Goal: Check status: Check status

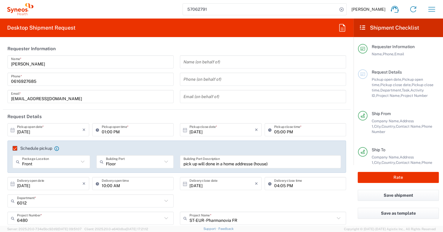
scroll to position [1866, 0]
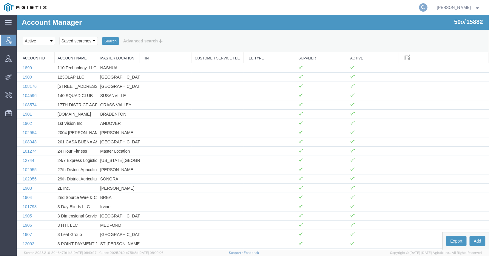
click at [420, 11] on icon at bounding box center [424, 7] width 8 height 8
type input "aaa inc"
click at [420, 5] on icon at bounding box center [424, 7] width 8 height 8
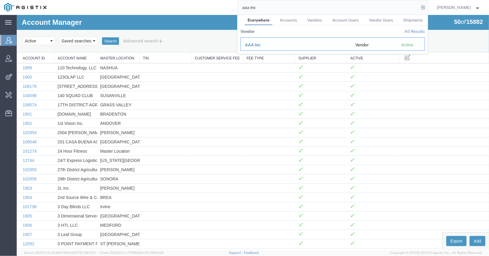
click at [255, 44] on span "AAA Inc" at bounding box center [253, 44] width 16 height 5
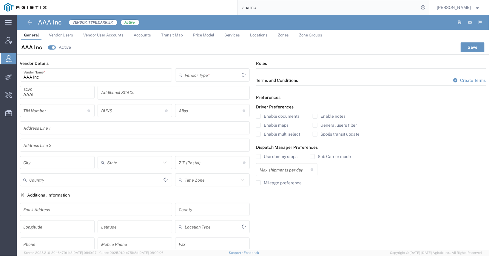
type input "Carrier"
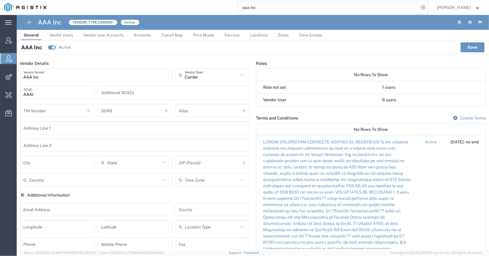
click at [65, 32] on link "Vendor Users" at bounding box center [61, 35] width 30 height 10
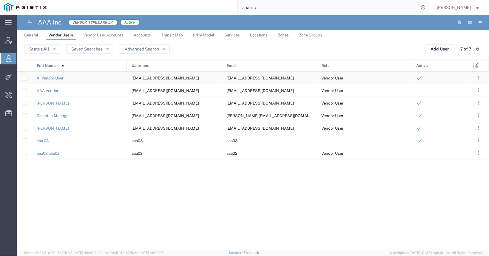
click at [176, 78] on div "[EMAIL_ADDRESS][DOMAIN_NAME]" at bounding box center [174, 78] width 95 height 12
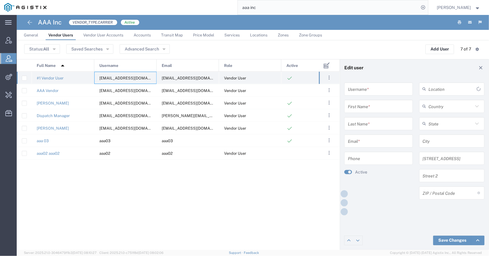
type input "[EMAIL_ADDRESS][DOMAIN_NAME]"
type input "#1 Vendor"
type input "User"
type input "[EMAIL_ADDRESS][DOMAIN_NAME]"
type input "[PHONE_NUMBER]"
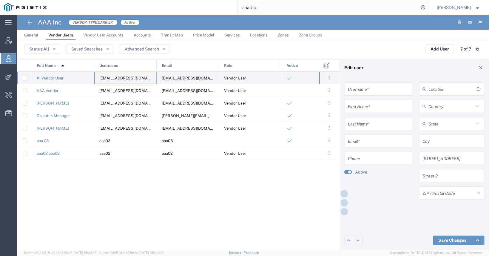
type input "[GEOGRAPHIC_DATA]"
type input "Two Embarcadero"
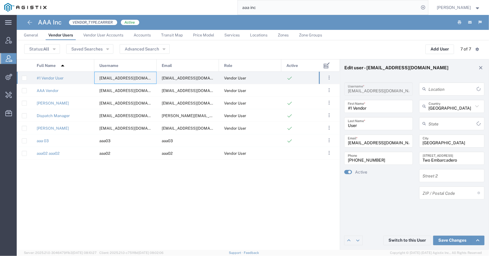
type input "[US_STATE]"
click at [408, 241] on button "Switch to this User" at bounding box center [408, 241] width 48 height 10
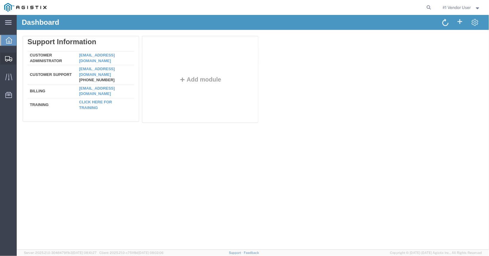
click at [12, 57] on icon at bounding box center [8, 58] width 7 height 5
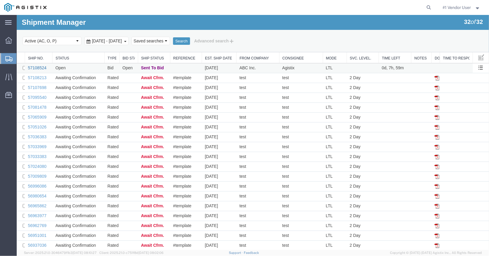
click at [43, 68] on link "57108524" at bounding box center [36, 67] width 19 height 5
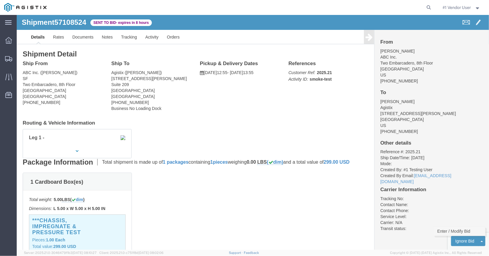
click link "Enter / Modify Bid"
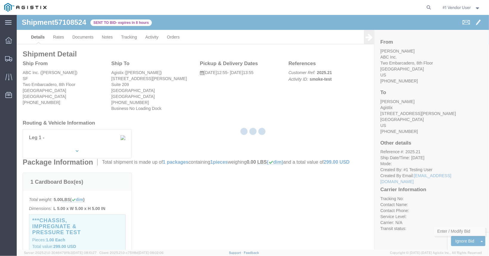
select select "2"
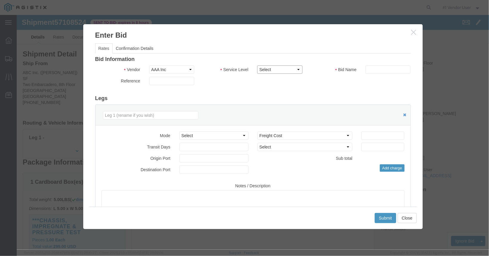
click select "Select LTL 1 Day LTL 2 Day LTL 2 Day LTL 3 - 5 Day LTL 5+ Day Ocean Standard Mu…"
select select "374"
click option "LTL 2 Day"
click input "text"
type input "ltl-3-days"
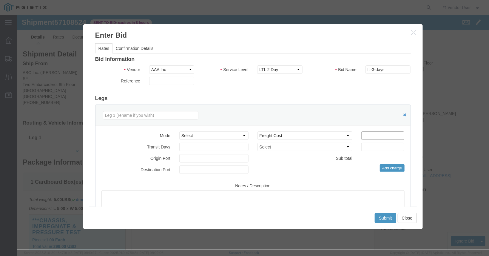
click input "number"
type input "200"
click select "Select 2 Day Service 3 Axle Winch Truck 3 to 5 Day Service 96L Domestic Flat Ra…"
select select "ADD_MILEAGE"
click option "Additional Mileage"
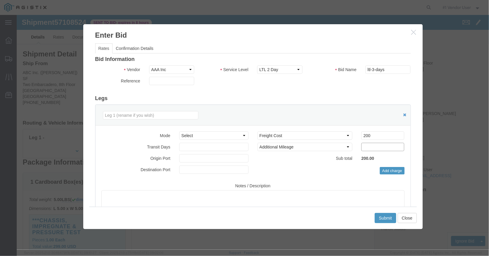
click input "number"
type input "100"
click button "Submit"
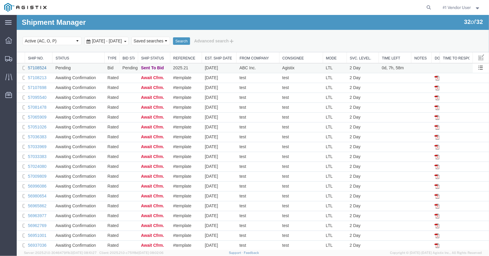
click at [40, 67] on link "57108524" at bounding box center [36, 67] width 19 height 5
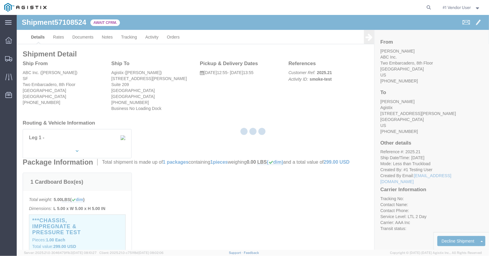
click div
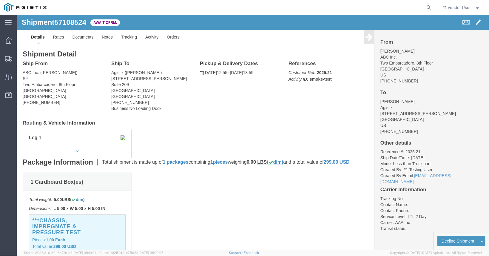
click link "Confirm"
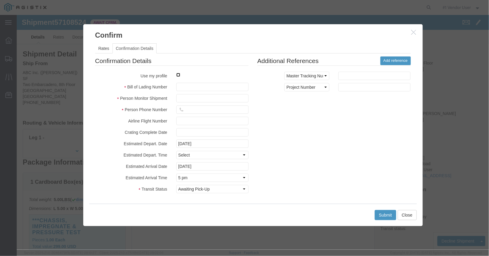
click input "checkbox"
checkbox input "true"
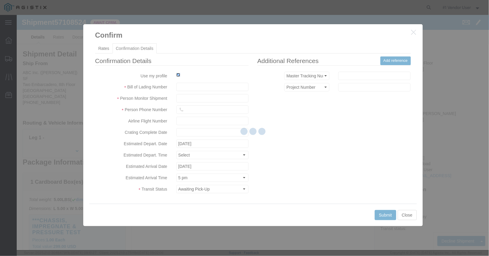
type input "#1 Vendor Vendor User"
type input "[PHONE_NUMBER]"
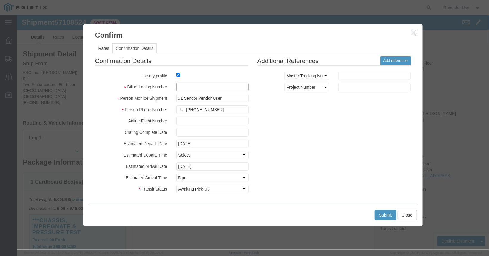
click input "text"
type input "2025.21-bid"
click button "Submit"
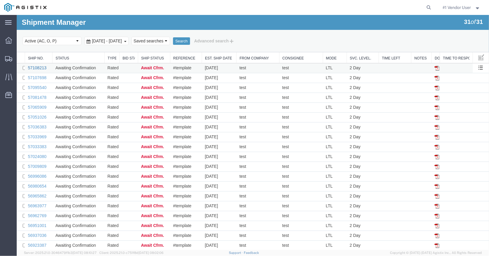
click at [39, 68] on link "57108213" at bounding box center [36, 67] width 19 height 5
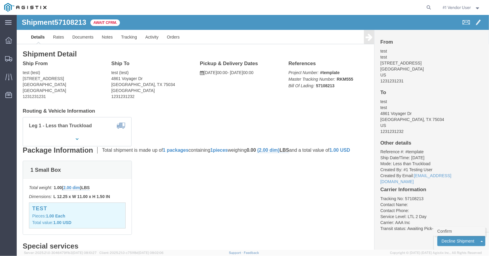
click link "Confirm"
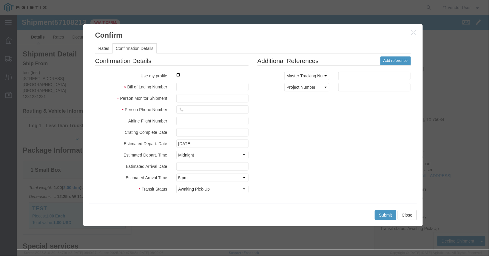
click input "checkbox"
checkbox input "true"
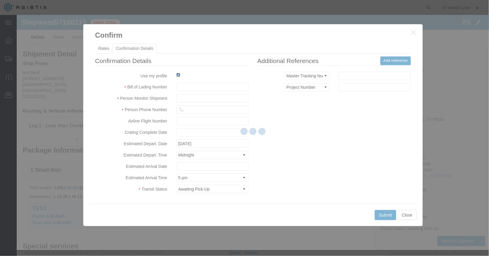
type input "#1 Vendor Vendor User"
type input "+1 (888) 244-7849"
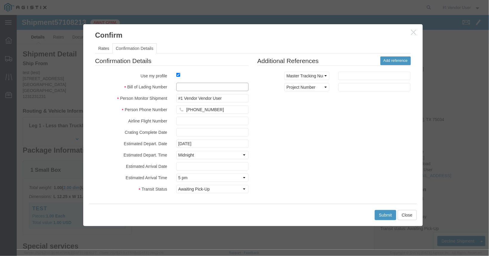
click input "text"
type input "2025.21-book"
click button "Submit"
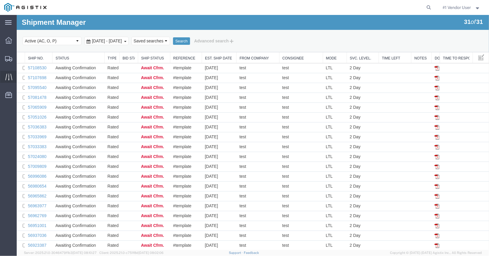
click at [8, 79] on icon at bounding box center [8, 76] width 7 height 7
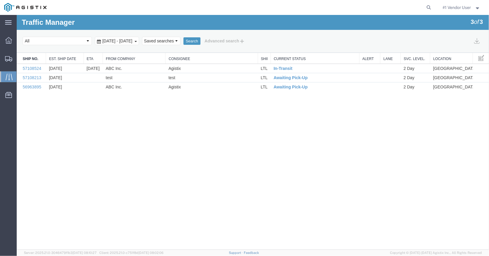
click at [466, 8] on span "#1 Vendor User" at bounding box center [457, 7] width 28 height 7
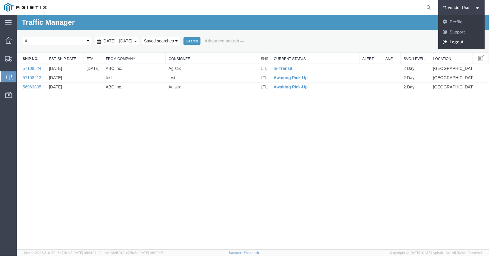
click at [460, 42] on link "Logout" at bounding box center [462, 42] width 47 height 10
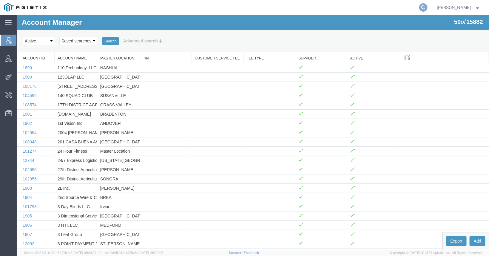
click at [420, 9] on icon at bounding box center [424, 7] width 8 height 8
type input "s"
type input "aaa inc"
click at [420, 9] on icon at bounding box center [424, 7] width 8 height 8
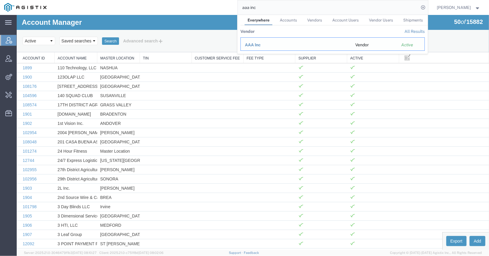
click at [245, 46] on span "AAA Inc" at bounding box center [253, 44] width 16 height 5
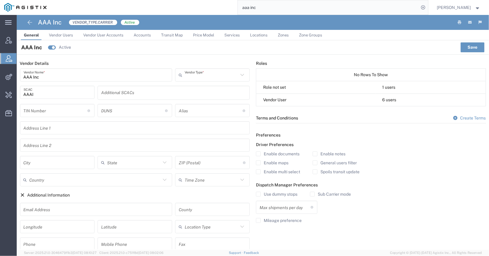
type input "Carrier"
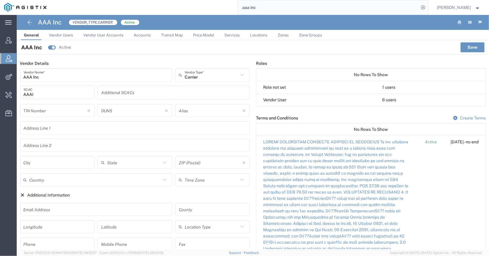
click at [65, 35] on span "Vendor Users" at bounding box center [61, 35] width 24 height 4
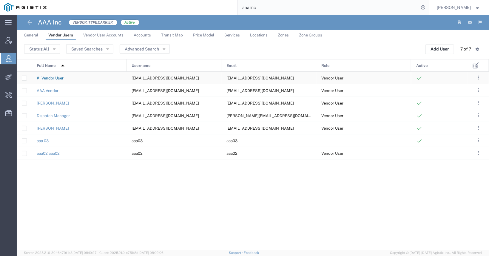
click at [58, 78] on link "#1 Vendor User" at bounding box center [50, 78] width 27 height 4
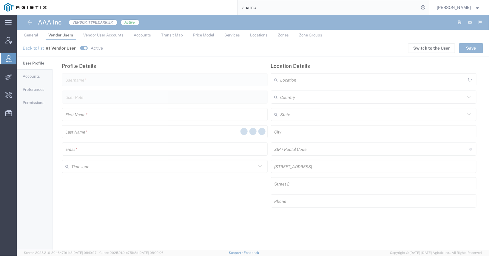
type input "[EMAIL_ADDRESS][DOMAIN_NAME]"
type input "Vendor User"
type input "#1 Vendor"
type input "User"
type input "den@erbis.com"
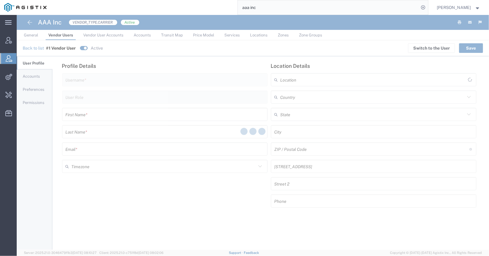
type input "[GEOGRAPHIC_DATA]"
type input "Two Embarcadero"
type input "[PHONE_NUMBER]"
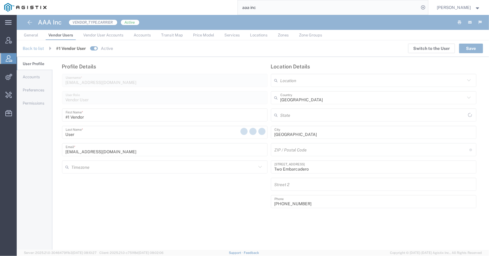
type input "America/Los-Angeles"
type input "[US_STATE]"
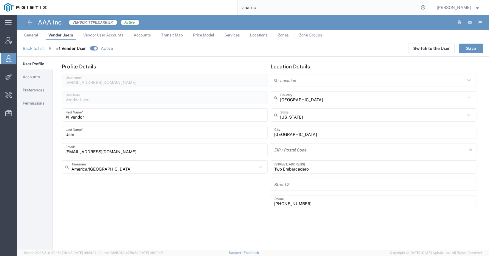
click at [434, 46] on button "Switch to the User" at bounding box center [432, 49] width 47 height 10
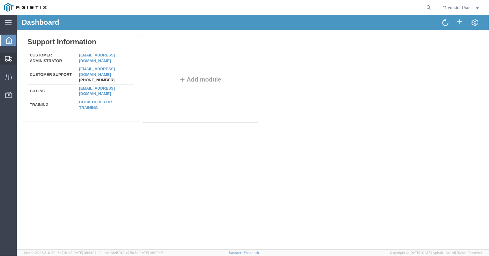
click at [11, 60] on icon at bounding box center [8, 58] width 7 height 5
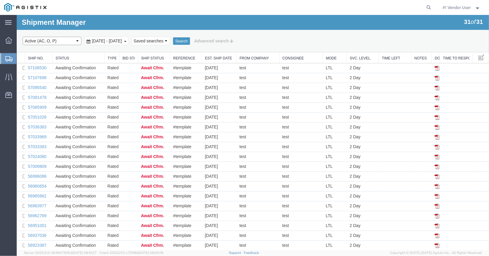
click at [22, 36] on select "Select status Active (AC, O, P) All Approved Awaiting Confirmation (AC) Booked …" at bounding box center [51, 40] width 59 height 8
select select "ALL"
click option "All" at bounding box center [16, 15] width 0 height 0
click at [190, 39] on button "Search" at bounding box center [181, 41] width 17 height 8
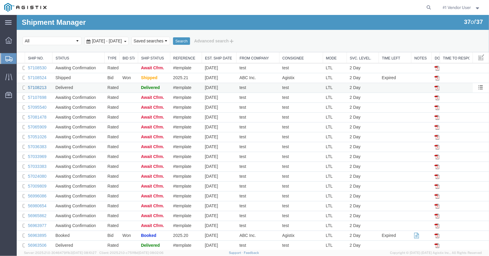
click at [35, 87] on link "57108213" at bounding box center [36, 87] width 19 height 5
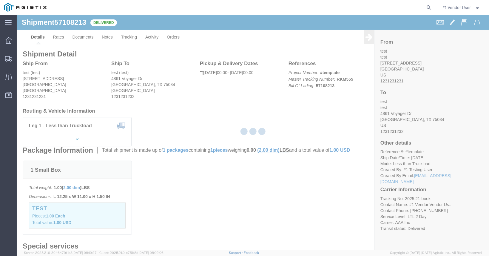
click div
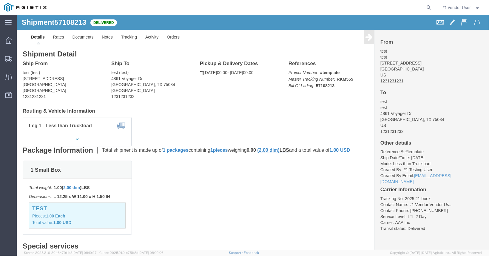
click span
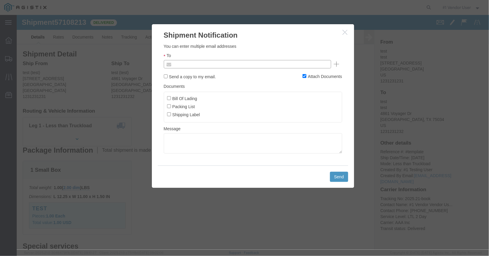
click input "text"
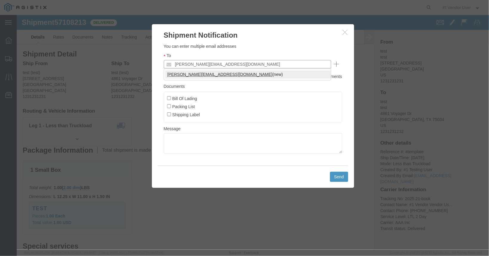
type input "[PERSON_NAME][EMAIL_ADDRESS][DOMAIN_NAME]"
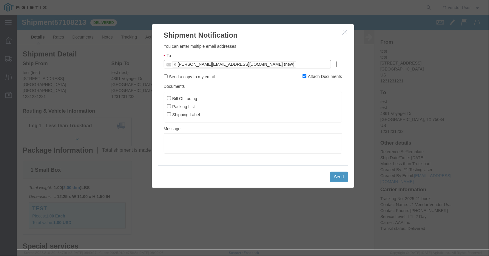
click label "Shipping Label"
click input "Shipping Label"
click label "Shipping Label"
click input "Shipping Label"
checkbox input "false"
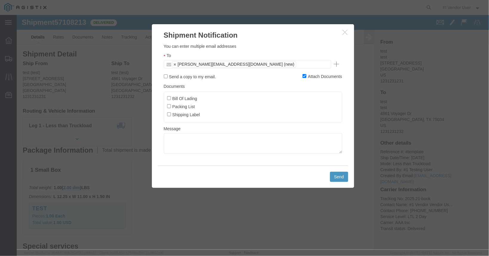
click label "Packing List"
click input "Packing List"
click textarea
click label "Packing List"
click input "Packing List"
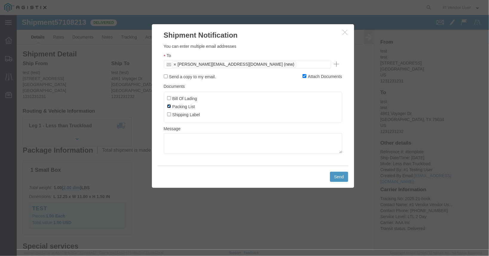
checkbox input "false"
click label "Bill Of Lading"
click input "Bill Of Lading"
checkbox input "true"
click textarea
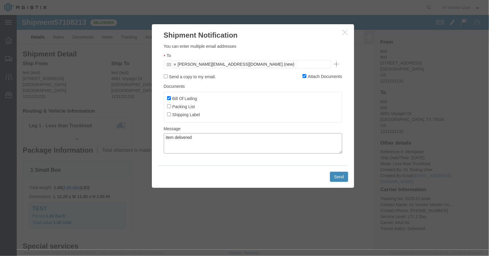
type textarea "item delivered"
click button "Send"
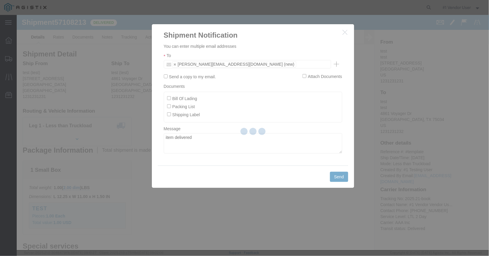
checkbox input "false"
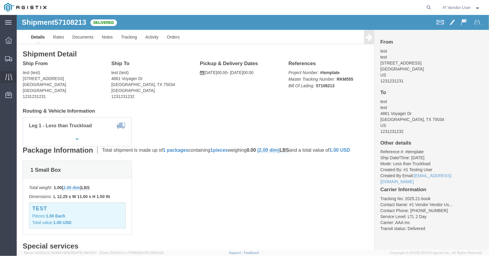
click at [10, 74] on icon at bounding box center [8, 76] width 7 height 7
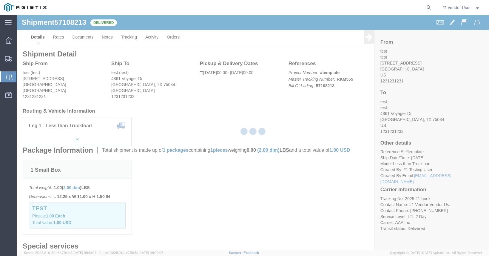
click at [7, 79] on icon at bounding box center [9, 76] width 7 height 7
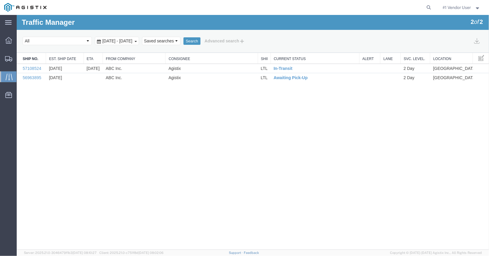
click at [468, 9] on span "#1 Vendor User" at bounding box center [457, 7] width 28 height 7
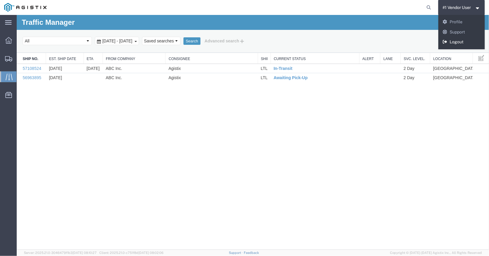
click at [461, 39] on link "Logout" at bounding box center [462, 42] width 47 height 10
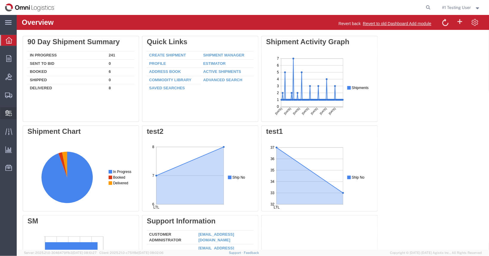
click at [9, 110] on div at bounding box center [8, 113] width 17 height 12
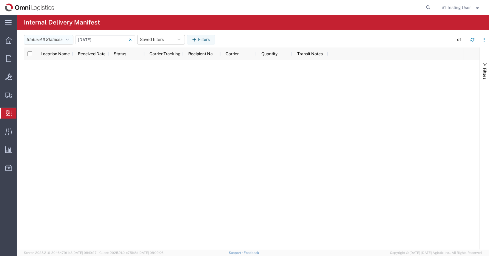
click at [52, 40] on span "All Statuses" at bounding box center [51, 39] width 23 height 5
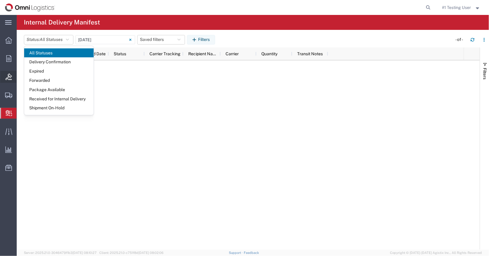
click at [9, 77] on icon at bounding box center [8, 76] width 7 height 7
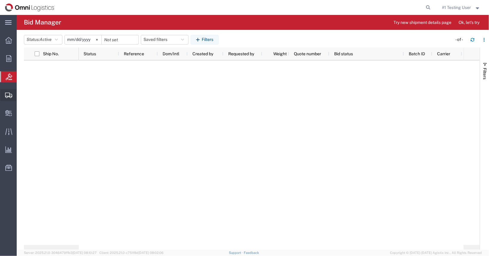
click at [6, 101] on div at bounding box center [8, 95] width 17 height 12
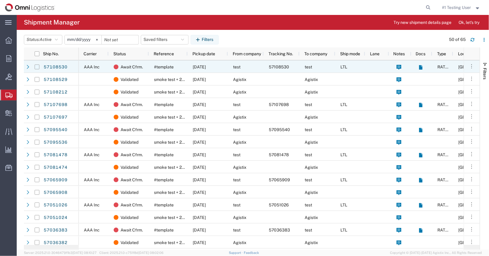
click at [38, 68] on input "Press Space to toggle row selection (unchecked)" at bounding box center [37, 67] width 5 height 5
checkbox input "true"
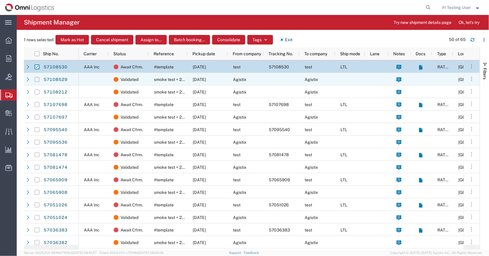
click at [38, 82] on div at bounding box center [37, 79] width 5 height 5
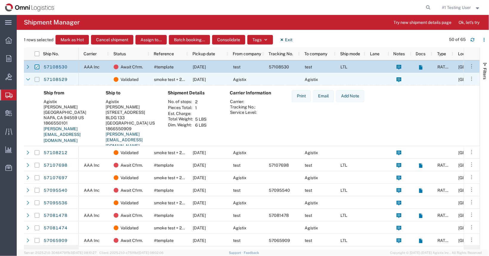
click at [37, 80] on input "Press Space to toggle row selection (unchecked)" at bounding box center [37, 79] width 5 height 5
checkbox input "true"
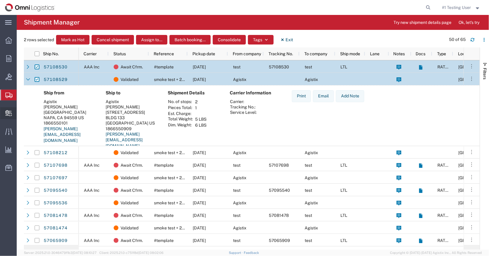
click at [5, 113] on div at bounding box center [8, 113] width 17 height 12
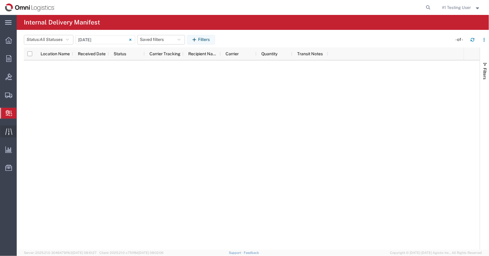
click at [12, 136] on div at bounding box center [8, 131] width 17 height 12
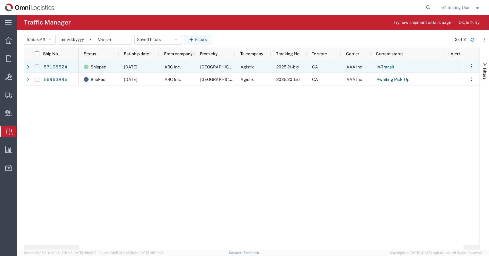
click at [37, 67] on input "Press Space to toggle row selection (unchecked)" at bounding box center [37, 67] width 5 height 5
checkbox input "true"
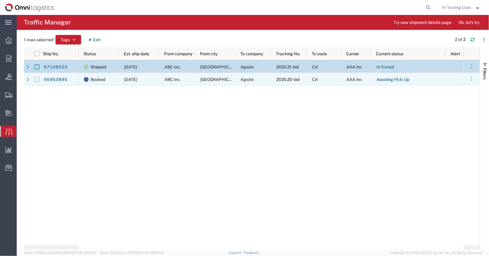
click at [36, 80] on input "Press Space to toggle row selection (unchecked)" at bounding box center [37, 79] width 5 height 5
checkbox input "true"
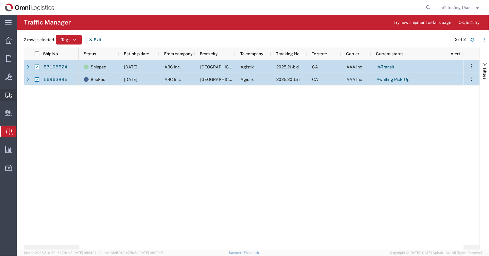
click at [0, 0] on span "Shipment Manager" at bounding box center [0, 0] width 0 height 0
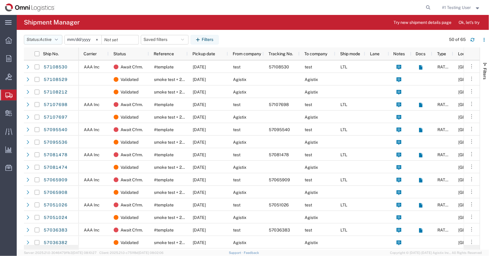
click at [39, 43] on button "Status: Active" at bounding box center [43, 40] width 39 height 10
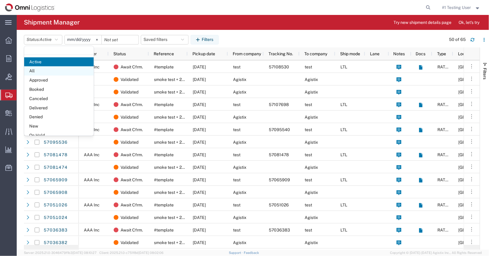
click at [40, 70] on span "All" at bounding box center [59, 70] width 70 height 9
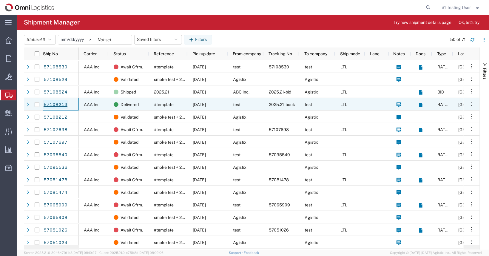
click at [48, 105] on link "57108213" at bounding box center [55, 105] width 24 height 10
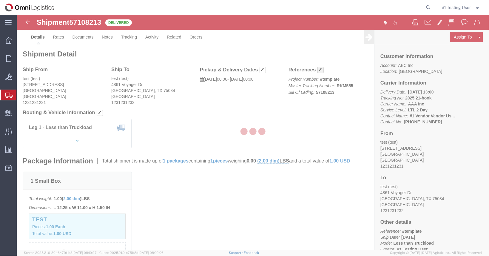
click span "button"
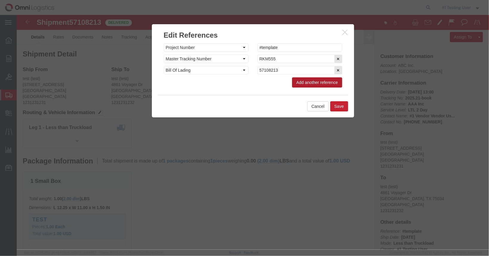
click button "Add another reference"
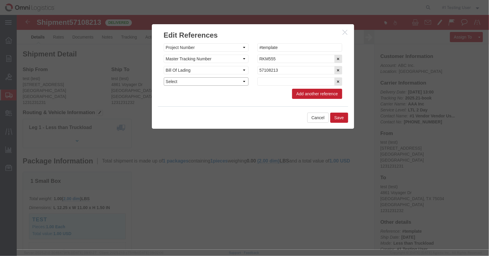
click select "Select Account Type Activity ID Airline Appointment Number ASN Batch Request # …"
select select "ACTID"
click div "Select Account Type Activity ID Airline Appointment Number ASN Batch Request # …"
click input "text"
type input "Ш"
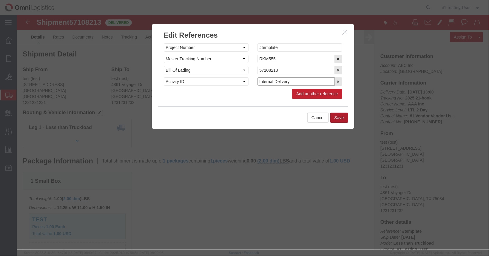
type input "Internal Delivery"
click button "Save"
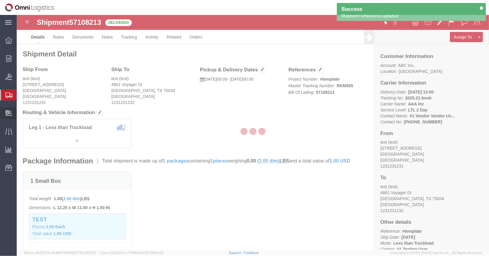
click at [8, 114] on icon at bounding box center [8, 113] width 7 height 6
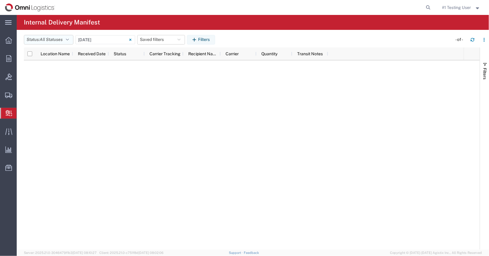
click at [60, 42] on button "Status: All Statuses" at bounding box center [49, 40] width 50 height 10
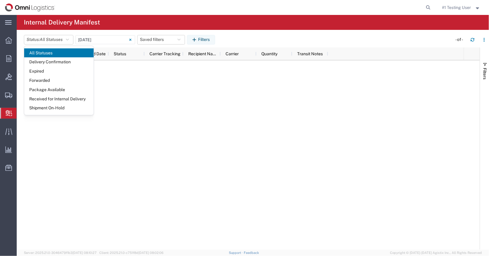
click at [110, 32] on header "Status: All Statuses All Statuses Delivery Confirmation Expired Forwarded Packa…" at bounding box center [257, 39] width 466 height 16
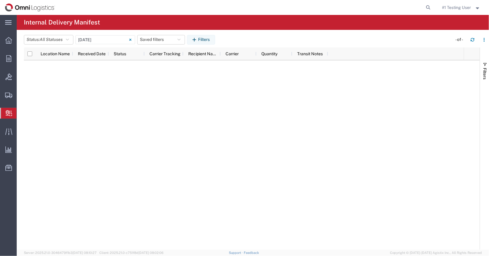
click at [142, 106] on div at bounding box center [244, 154] width 440 height 189
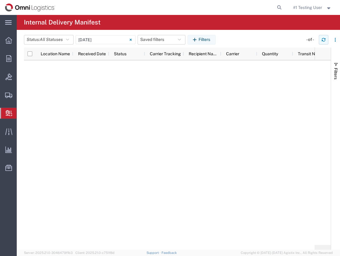
click at [323, 38] on icon "button" at bounding box center [323, 40] width 4 height 4
drag, startPoint x: 27, startPoint y: 108, endPoint x: 66, endPoint y: 101, distance: 39.9
click at [0, 0] on span "Shipment Manager" at bounding box center [0, 0] width 0 height 0
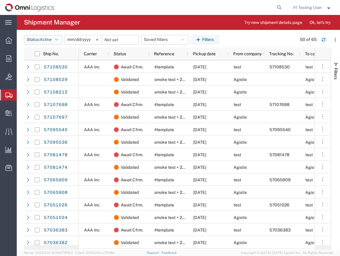
click at [46, 42] on span "Active" at bounding box center [46, 39] width 12 height 5
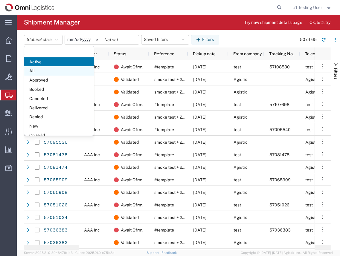
click at [48, 72] on span "All" at bounding box center [59, 70] width 70 height 9
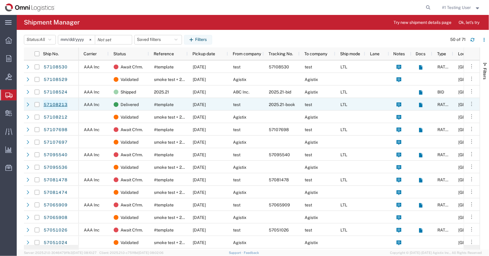
click at [49, 105] on link "57108213" at bounding box center [55, 105] width 24 height 10
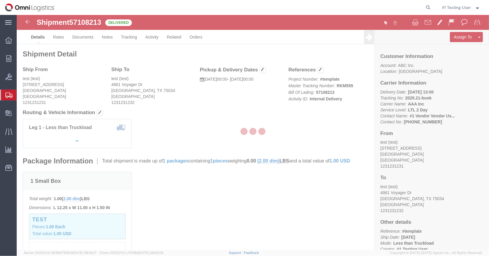
click div
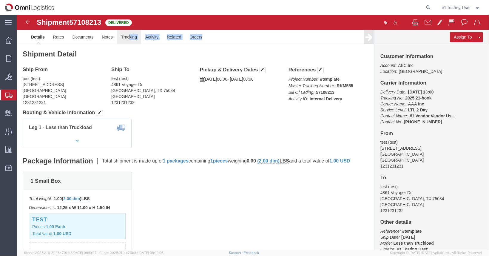
click body "Shipment 57108213 Delivered Details Rates Documents Notes Tracking Activity Rel…"
click link "Tracking"
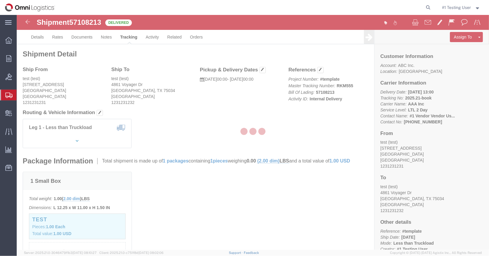
click div
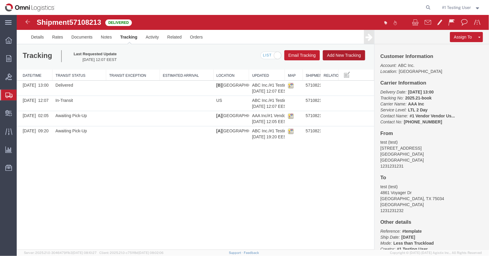
click at [344, 54] on button "Add New Tracking" at bounding box center [344, 55] width 42 height 10
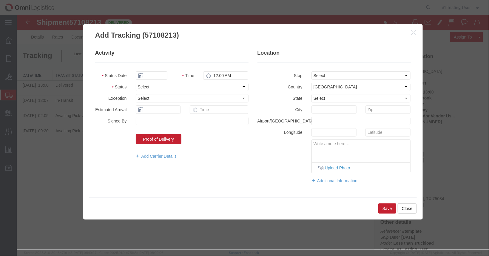
type input "10/13/2025"
type input "1:00 PM"
click at [136, 82] on select "Select Arrival Notice Available Arrival Notice Imported Arrive at Delivery Loca…" at bounding box center [192, 86] width 113 height 8
click option "Fully Released" at bounding box center [16, 15] width 0 height 0
click at [136, 82] on select "Select Arrival Notice Available Arrival Notice Imported Arrive at Delivery Loca…" at bounding box center [192, 86] width 113 height 8
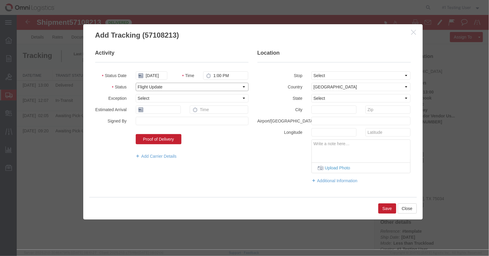
click at [136, 82] on select "Select Arrival Notice Available Arrival Notice Imported Arrive at Delivery Loca…" at bounding box center [192, 86] width 113 height 8
select select "RECINTDELIV"
click at [392, 207] on button "Save" at bounding box center [387, 208] width 18 height 10
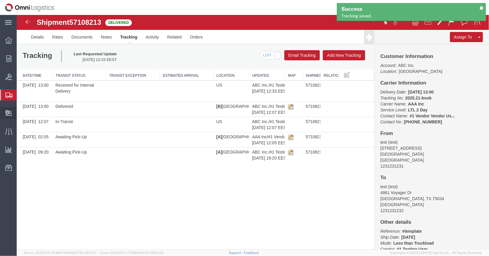
click at [9, 113] on icon at bounding box center [8, 113] width 7 height 6
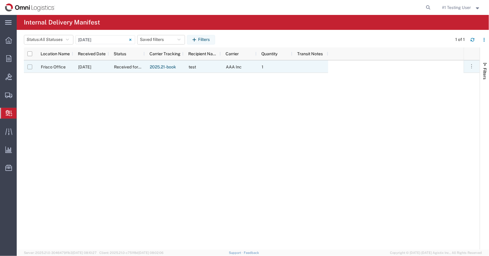
click at [30, 67] on input "Press Space to toggle row selection (unchecked)" at bounding box center [29, 67] width 5 height 5
checkbox input "true"
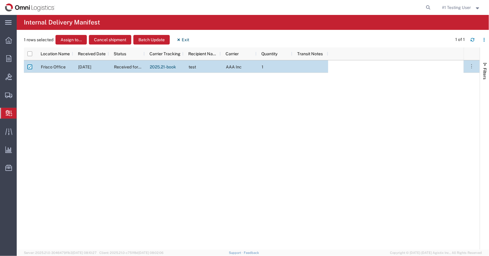
click at [472, 6] on span "#1 Testing User" at bounding box center [462, 7] width 39 height 7
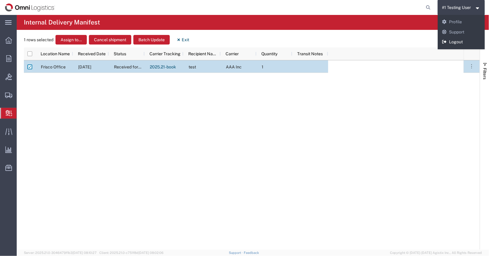
click at [460, 42] on link "Logout" at bounding box center [461, 42] width 47 height 10
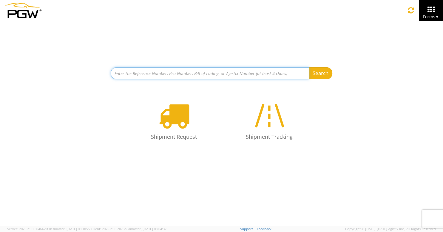
click at [165, 76] on input at bounding box center [210, 73] width 199 height 12
type input "quote only"
click at [309, 67] on button "Search" at bounding box center [321, 73] width 24 height 12
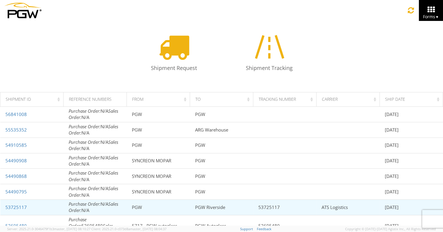
scroll to position [137, 0]
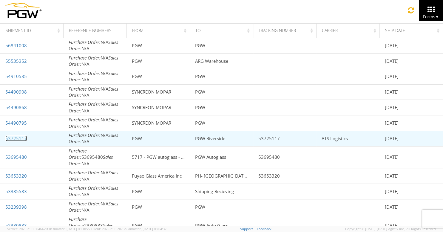
click at [13, 138] on link "53725117" at bounding box center [16, 138] width 22 height 6
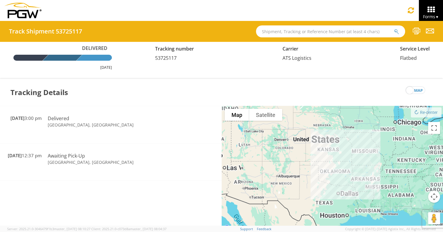
click at [73, 30] on h4 "Track Shipment 53725117" at bounding box center [45, 31] width 73 height 7
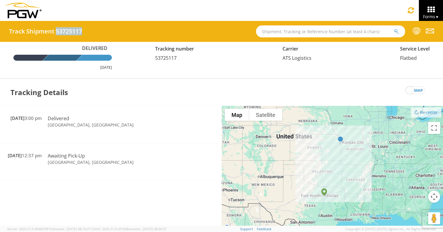
click at [73, 30] on h4 "Track Shipment 53725117" at bounding box center [45, 31] width 73 height 7
copy h4 "53725117"
click at [439, 15] on span "▼" at bounding box center [438, 16] width 4 height 5
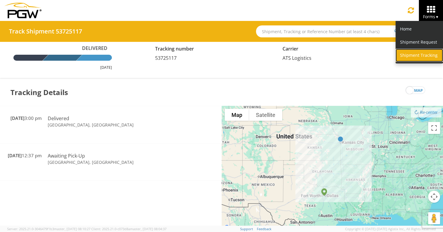
click at [426, 56] on link "Shipment Tracking" at bounding box center [419, 55] width 47 height 13
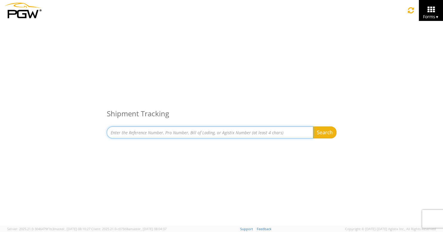
click at [234, 133] on input at bounding box center [210, 132] width 207 height 12
type input "quote only"
click at [313, 126] on button "Search" at bounding box center [325, 132] width 24 height 12
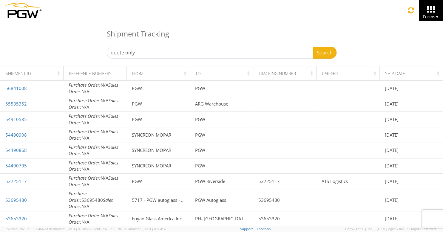
click at [432, 9] on icon at bounding box center [431, 9] width 28 height 8
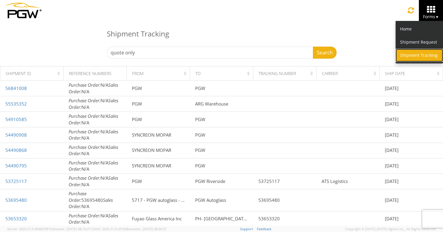
click at [416, 58] on link "Shipment Tracking" at bounding box center [419, 55] width 47 height 13
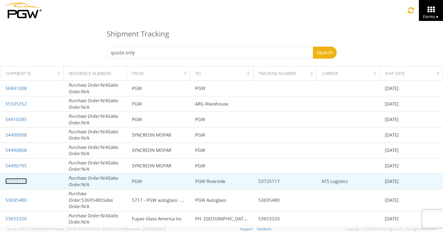
click at [8, 180] on link "53725117" at bounding box center [16, 181] width 22 height 6
